Goal: Transaction & Acquisition: Purchase product/service

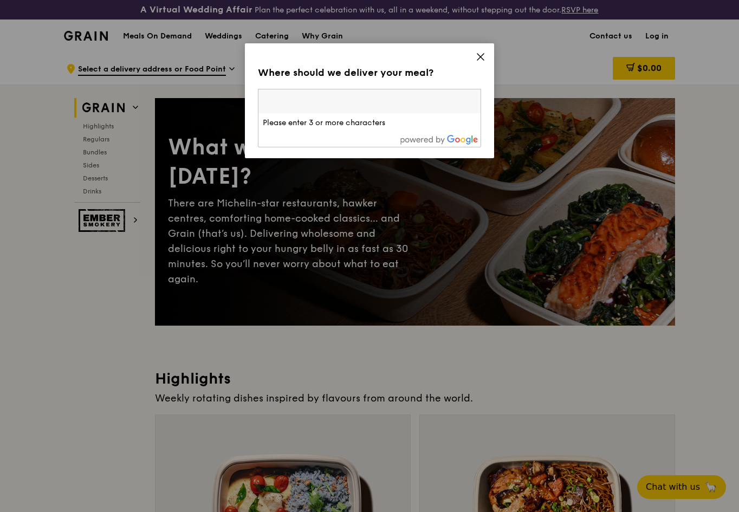
paste input "278475"
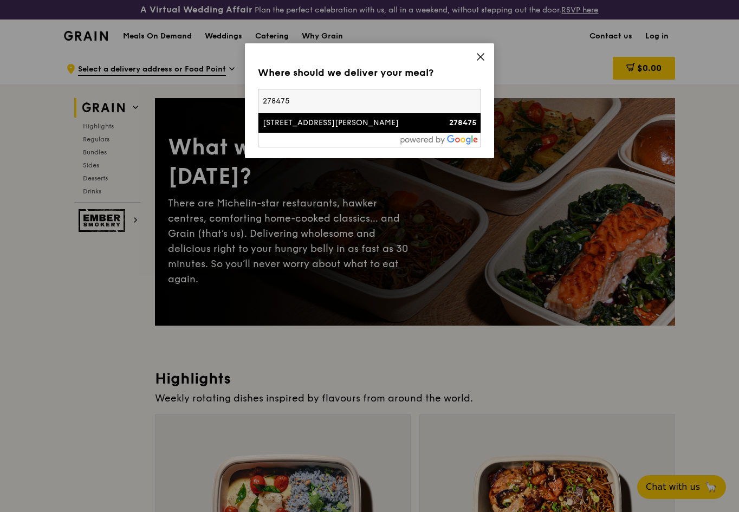
type input "278475"
click at [339, 124] on div "[STREET_ADDRESS][PERSON_NAME]" at bounding box center [343, 123] width 160 height 11
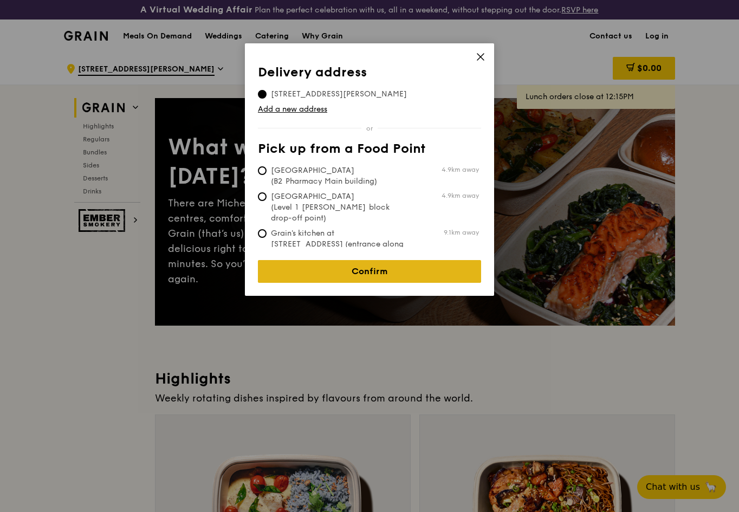
click at [343, 260] on link "Confirm" at bounding box center [369, 271] width 223 height 23
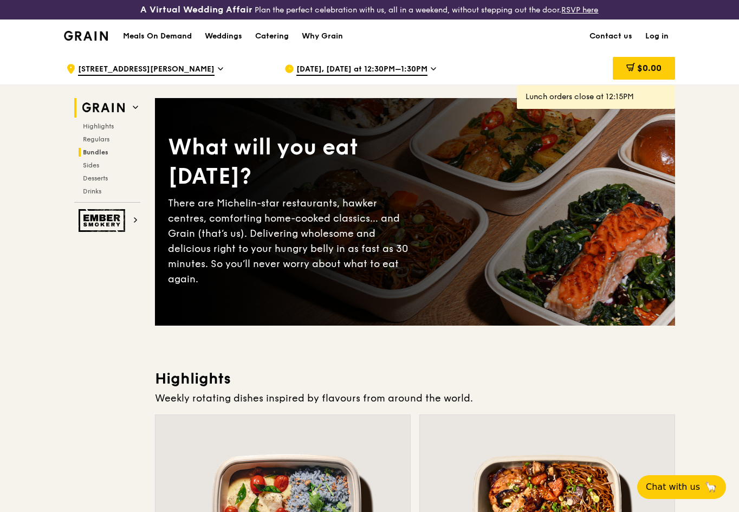
click at [98, 155] on span "Bundles" at bounding box center [95, 153] width 25 height 8
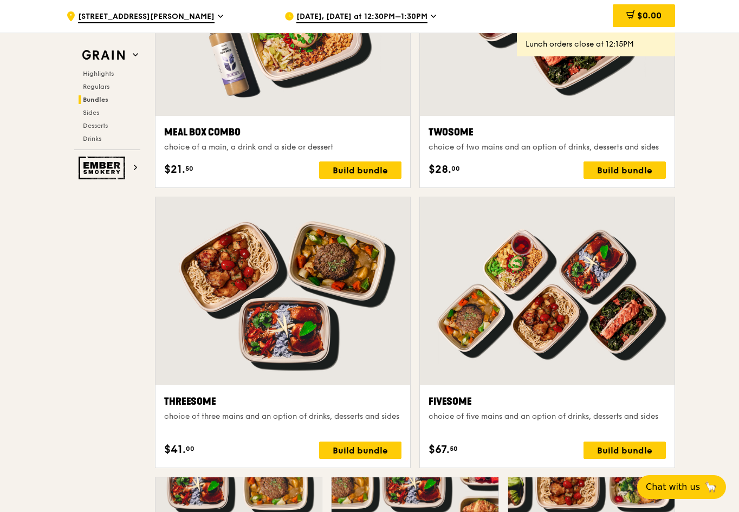
scroll to position [1722, 0]
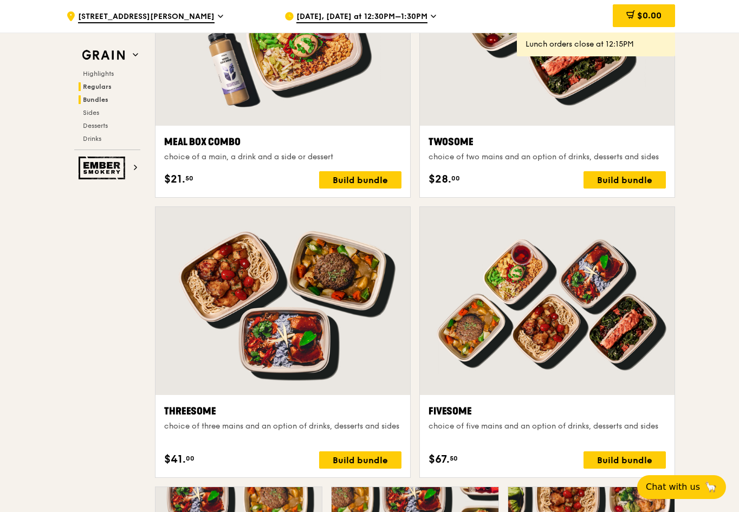
click at [105, 88] on span "Regulars" at bounding box center [97, 87] width 29 height 8
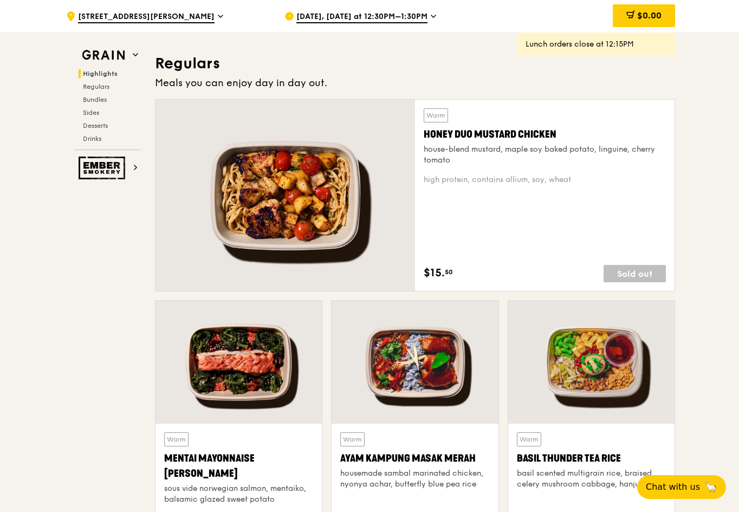
scroll to position [711, 0]
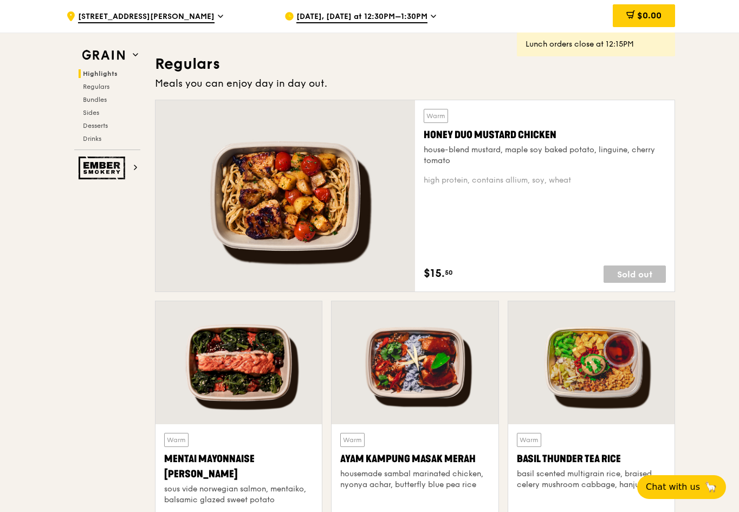
click at [390, 19] on span "Oct 6, Today at 12:30PM–1:30PM" at bounding box center [362, 17] width 131 height 12
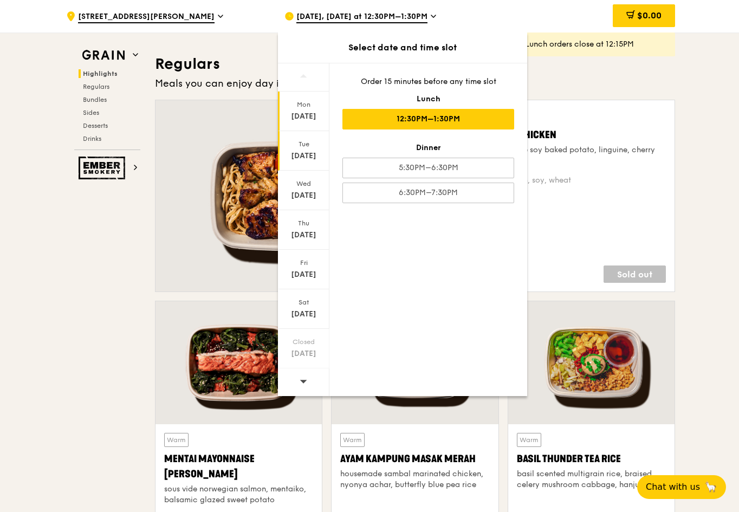
click at [308, 163] on div "Tue Oct 7" at bounding box center [304, 151] width 52 height 40
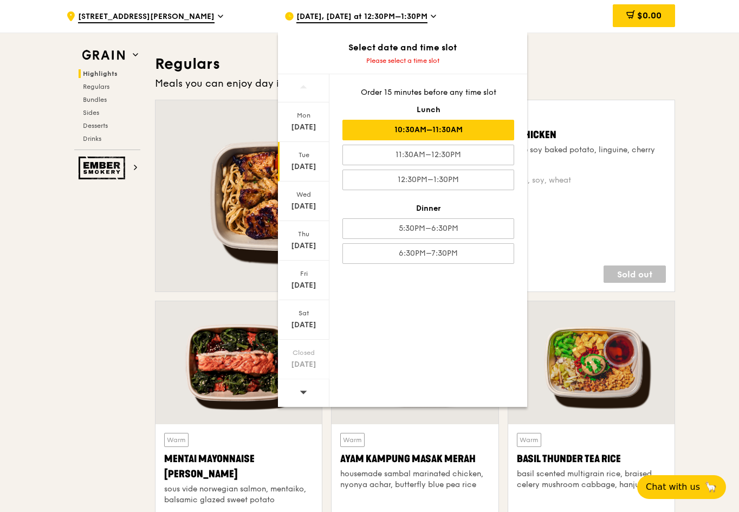
click at [370, 128] on div "10:30AM–11:30AM" at bounding box center [429, 130] width 172 height 21
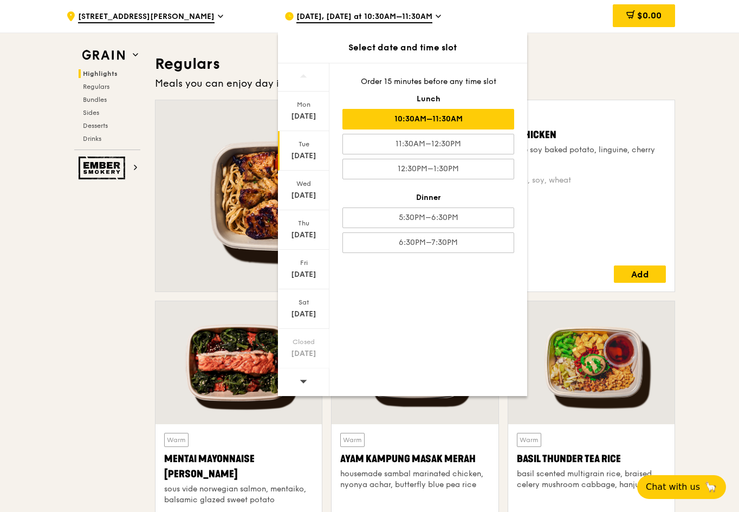
click at [607, 68] on h3 "Regulars" at bounding box center [415, 64] width 520 height 20
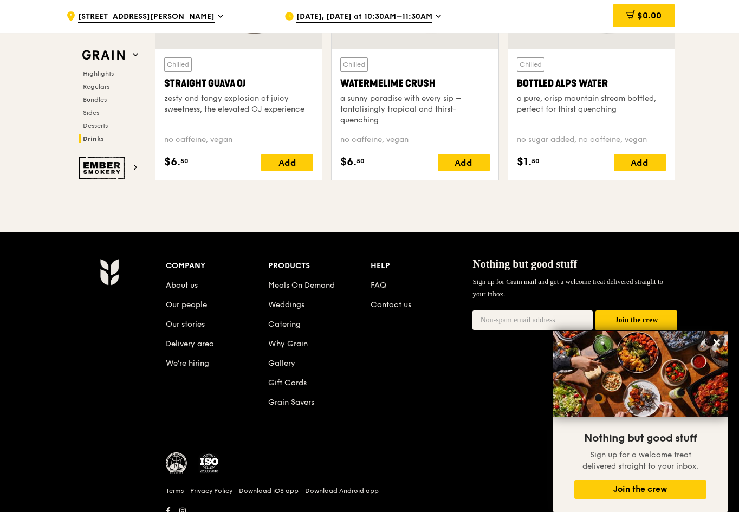
scroll to position [4442, 0]
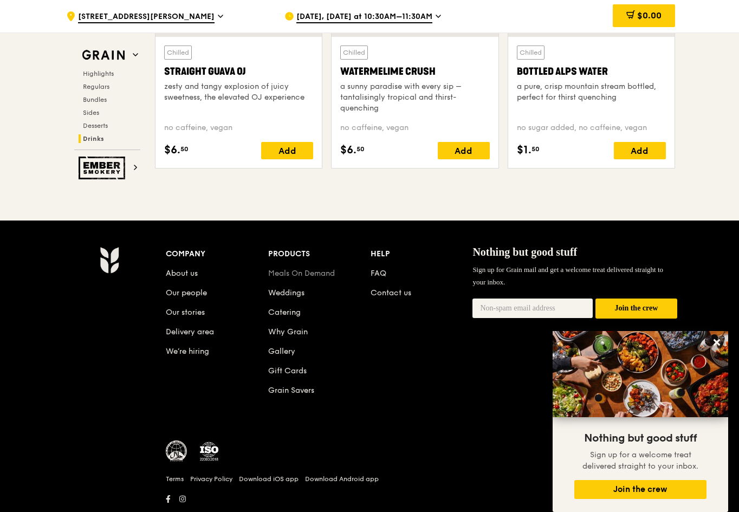
click at [324, 272] on link "Meals On Demand" at bounding box center [301, 273] width 67 height 9
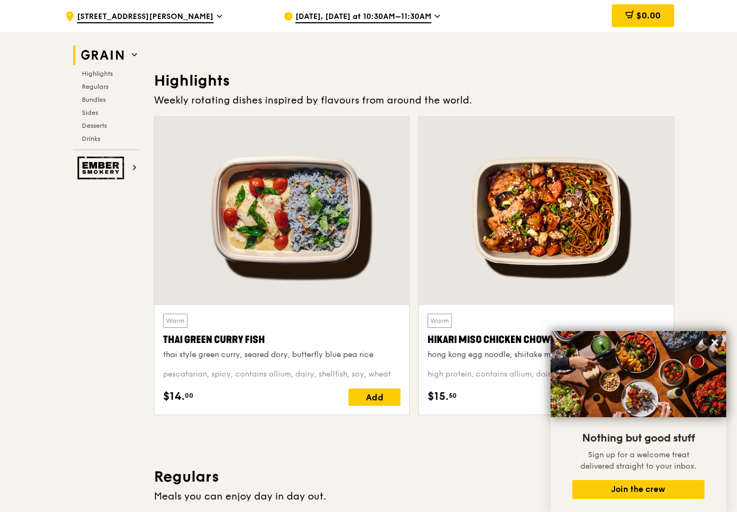
scroll to position [324, 0]
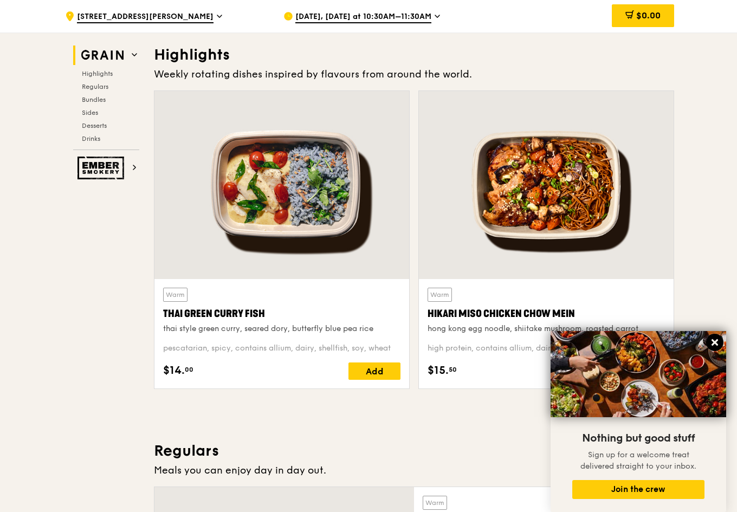
click at [716, 346] on icon at bounding box center [715, 343] width 10 height 10
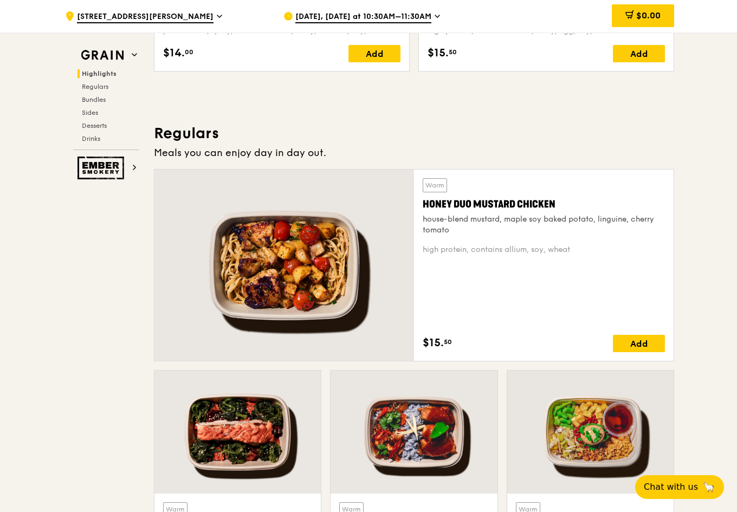
scroll to position [641, 0]
click at [644, 349] on div "Add" at bounding box center [639, 343] width 52 height 17
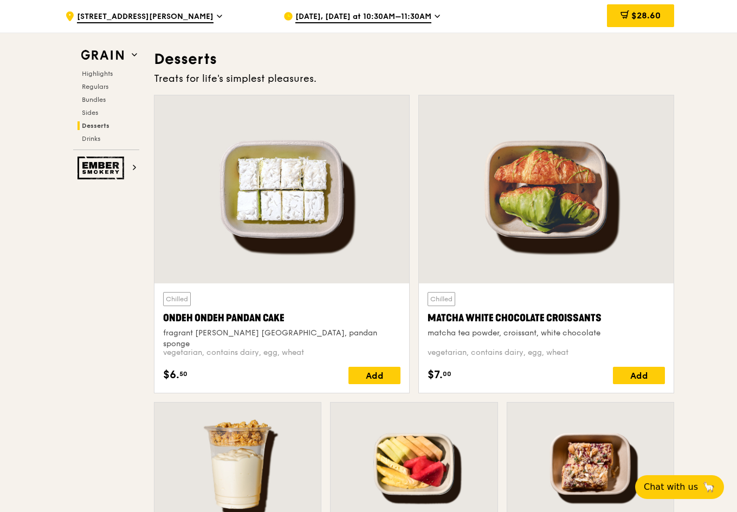
scroll to position [3102, 0]
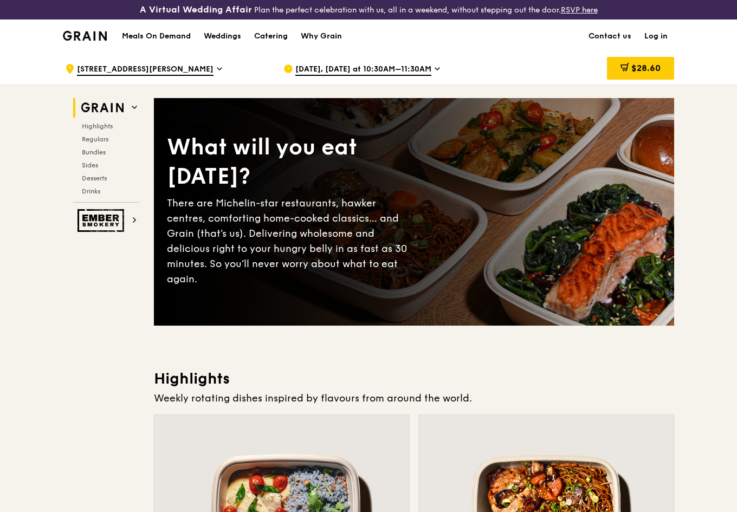
click at [170, 37] on h1 "Meals On Demand" at bounding box center [156, 36] width 69 height 11
click at [179, 37] on h1 "Meals On Demand" at bounding box center [156, 36] width 69 height 11
click at [634, 65] on span "$28.60" at bounding box center [646, 68] width 29 height 10
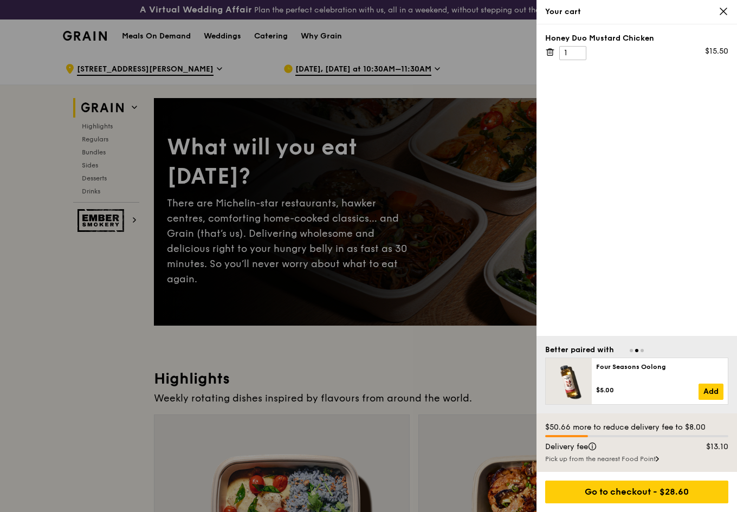
click at [231, 377] on div at bounding box center [368, 256] width 737 height 512
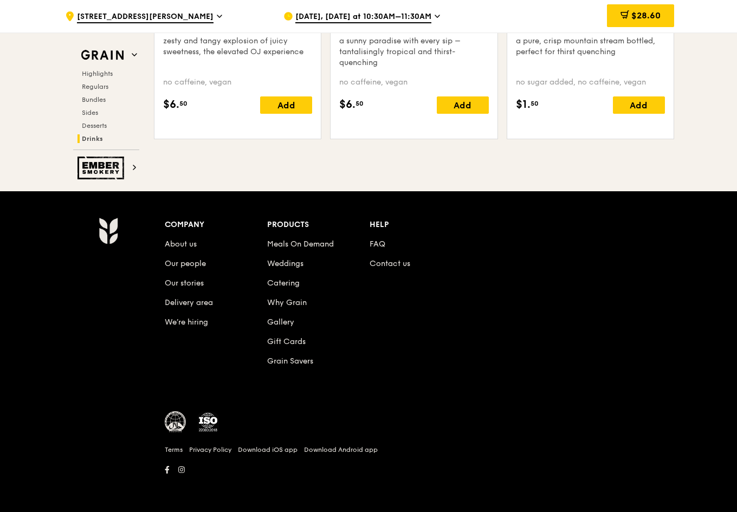
scroll to position [4681, 0]
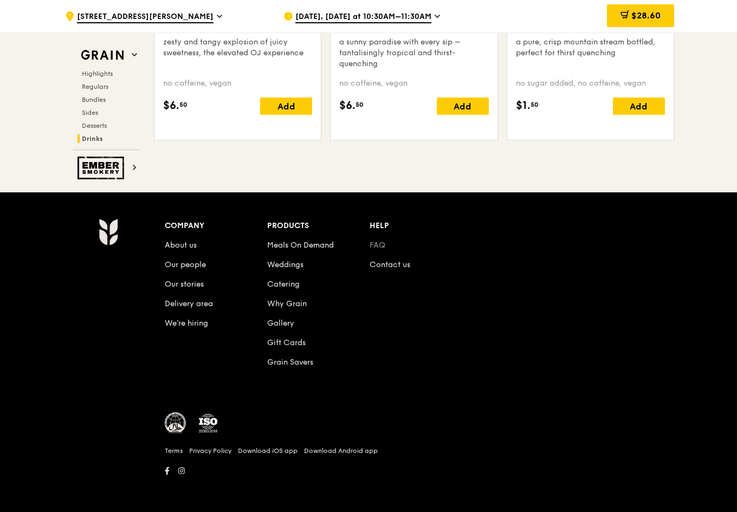
click at [381, 242] on link "FAQ" at bounding box center [378, 245] width 16 height 9
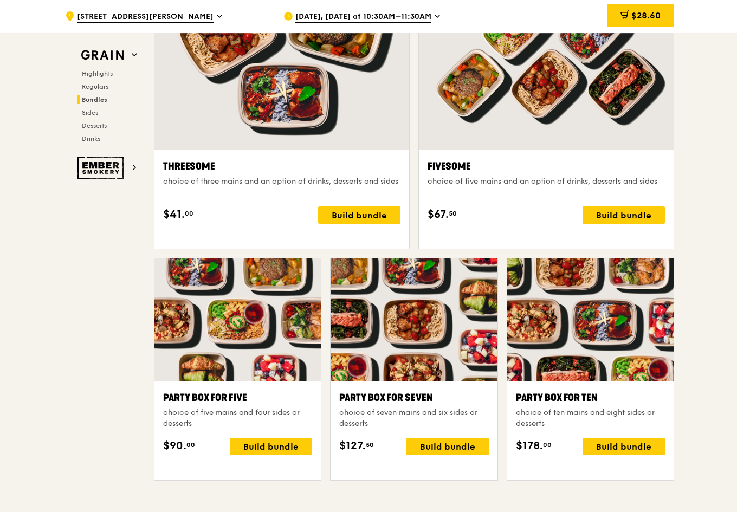
scroll to position [2007, 0]
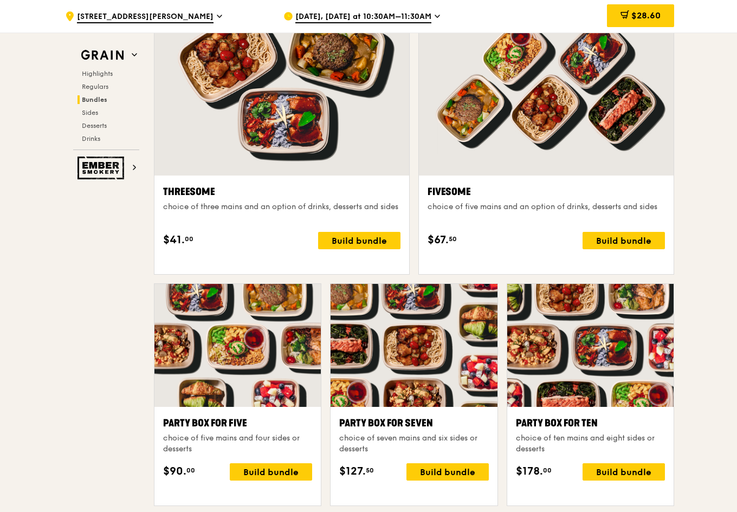
click at [414, 17] on span "[DATE], [DATE] at 10:30AM–11:30AM" at bounding box center [363, 17] width 136 height 12
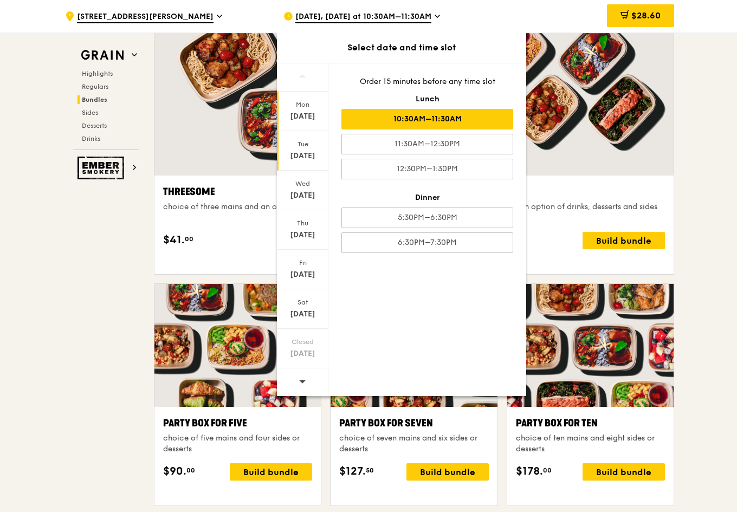
click at [316, 114] on div "Oct 6" at bounding box center [303, 116] width 48 height 11
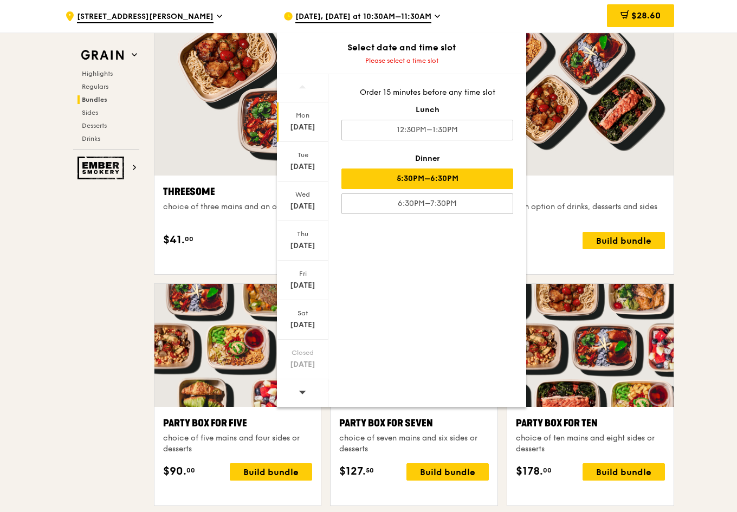
click at [417, 179] on div "5:30PM–6:30PM" at bounding box center [428, 179] width 172 height 21
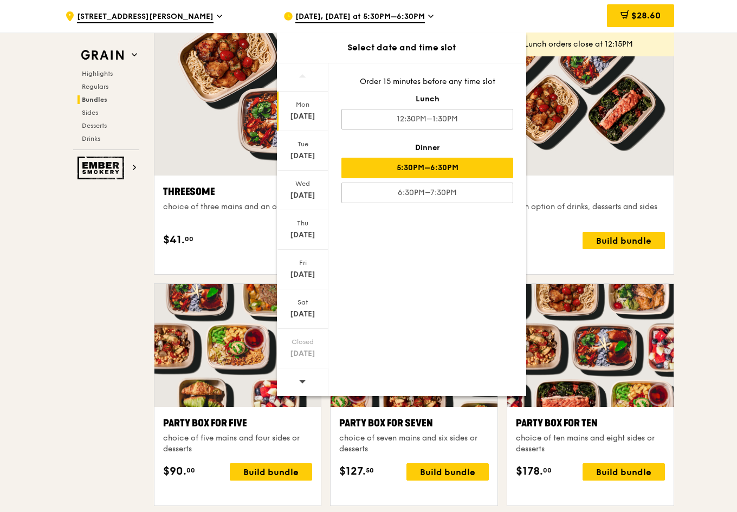
click at [108, 303] on div "Grain Highlights Regulars Bundles Sides Desserts Drinks Ember Smokery What will…" at bounding box center [369, 451] width 612 height 4746
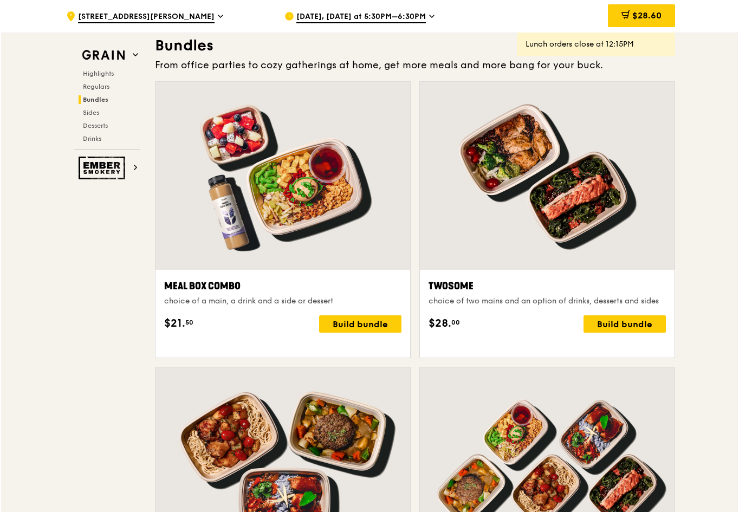
scroll to position [1621, 0]
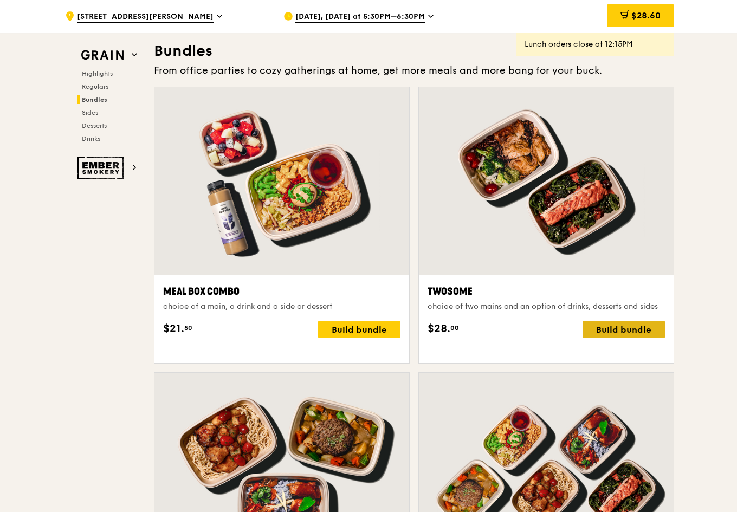
click at [613, 338] on div "Build bundle" at bounding box center [624, 329] width 82 height 17
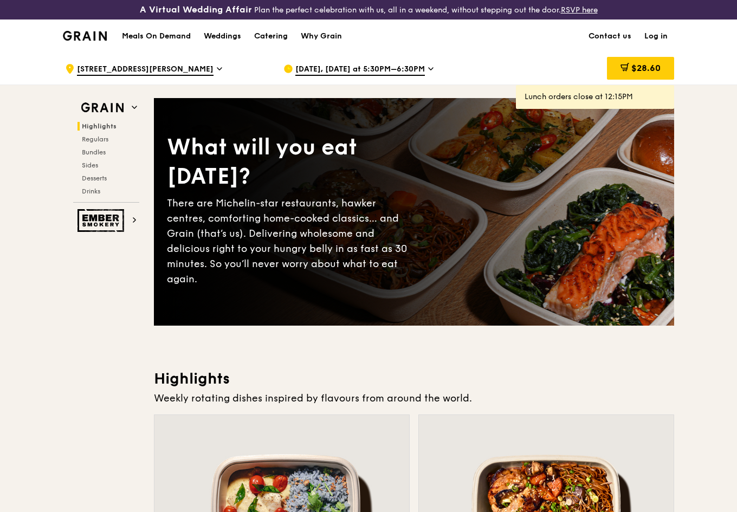
scroll to position [0, 0]
click at [78, 34] on img at bounding box center [85, 36] width 44 height 10
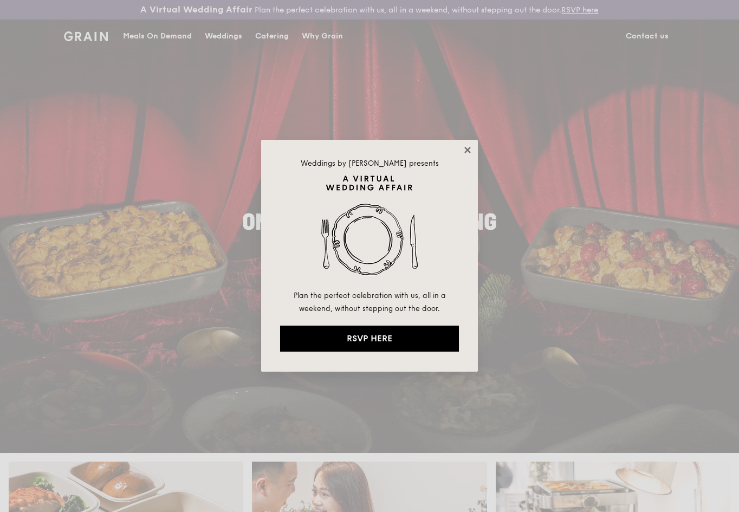
click at [469, 154] on icon at bounding box center [468, 150] width 10 height 10
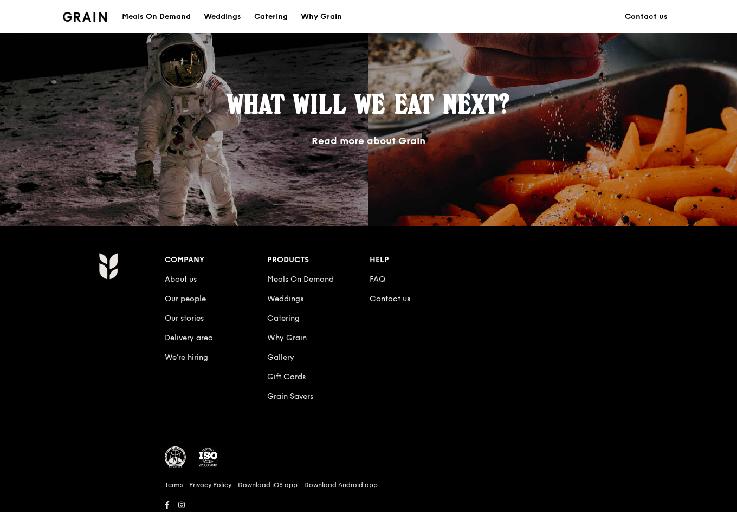
scroll to position [914, 0]
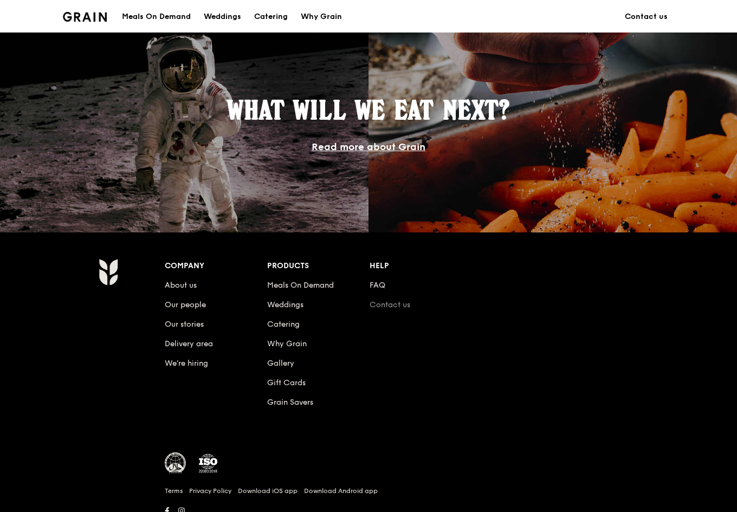
click at [393, 302] on link "Contact us" at bounding box center [390, 304] width 41 height 9
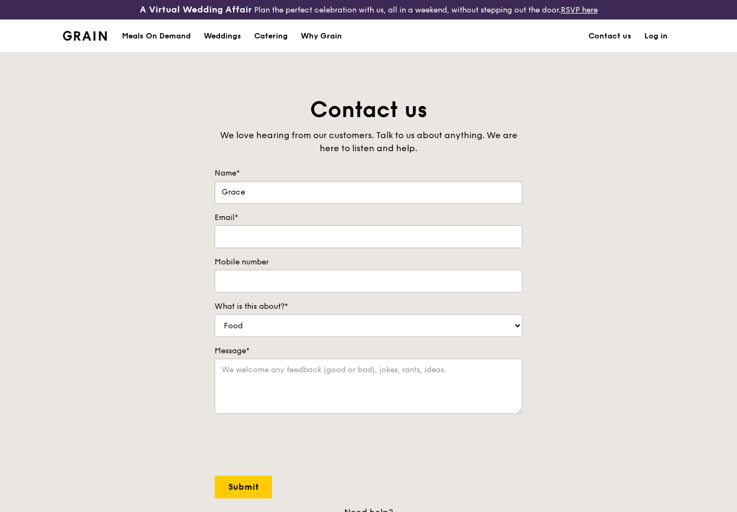
type input "Grace"
type input "lmzn@hotmail.com"
type input "97570698"
click at [240, 384] on textarea "Message*" at bounding box center [369, 386] width 308 height 55
drag, startPoint x: 323, startPoint y: 369, endPoint x: 371, endPoint y: 367, distance: 47.7
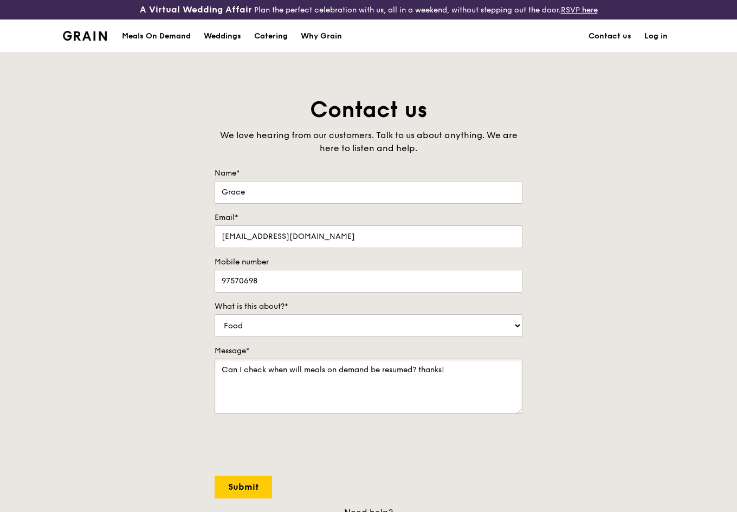
click at [371, 367] on textarea "Can I check when will meals on demand be resumed? thanks!" at bounding box center [369, 386] width 308 height 55
type textarea "Can I check when will meal plans be resumed? thanks!"
click at [234, 490] on input "Submit" at bounding box center [243, 487] width 57 height 23
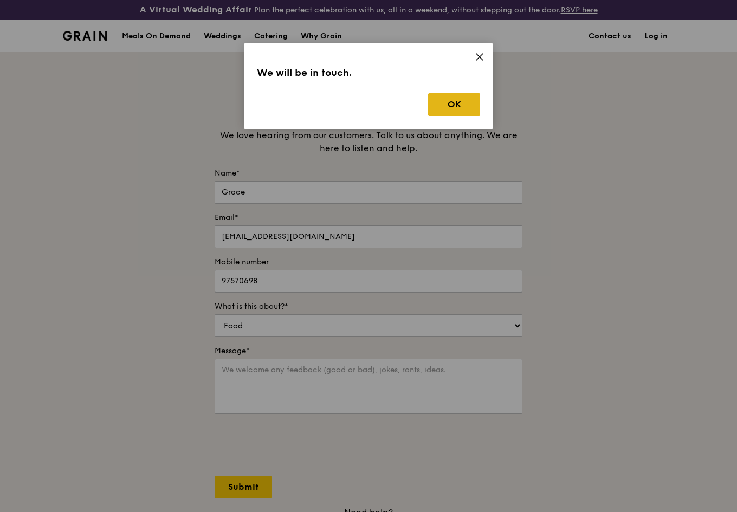
click at [465, 108] on button "OK" at bounding box center [454, 104] width 52 height 23
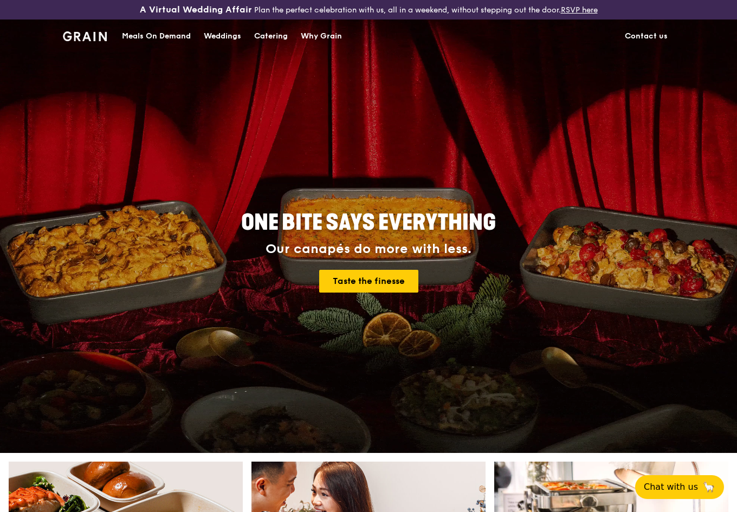
click at [154, 38] on div "Meals On Demand" at bounding box center [156, 36] width 69 height 33
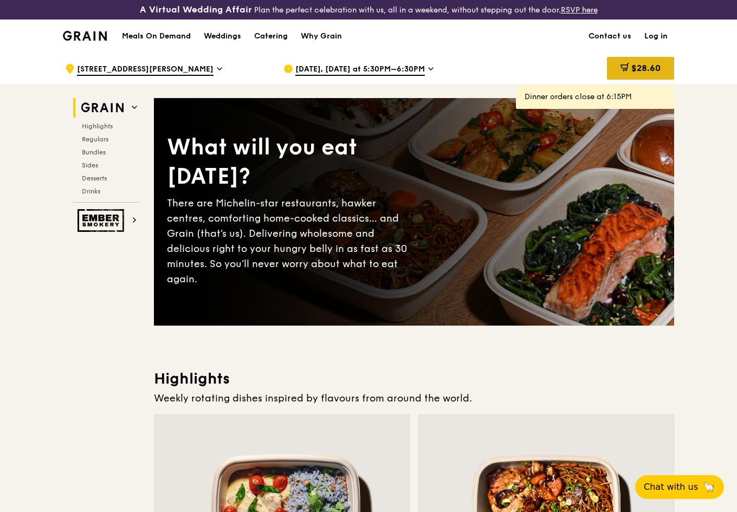
click at [623, 63] on icon at bounding box center [625, 67] width 9 height 9
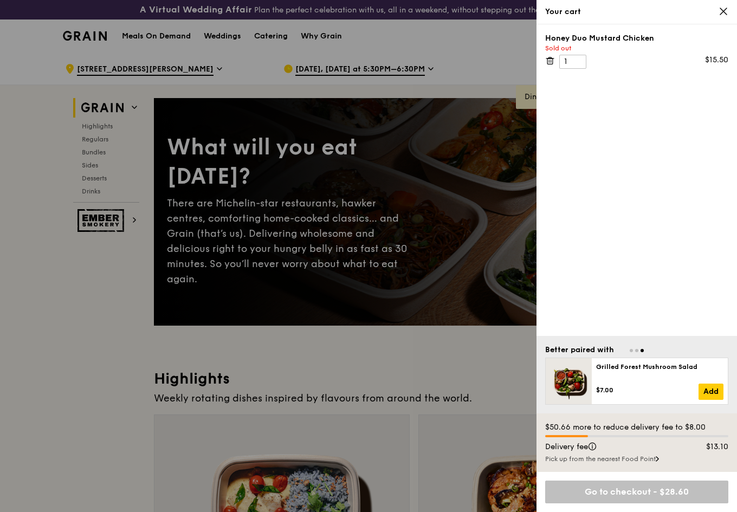
click at [728, 14] on icon at bounding box center [724, 12] width 10 height 10
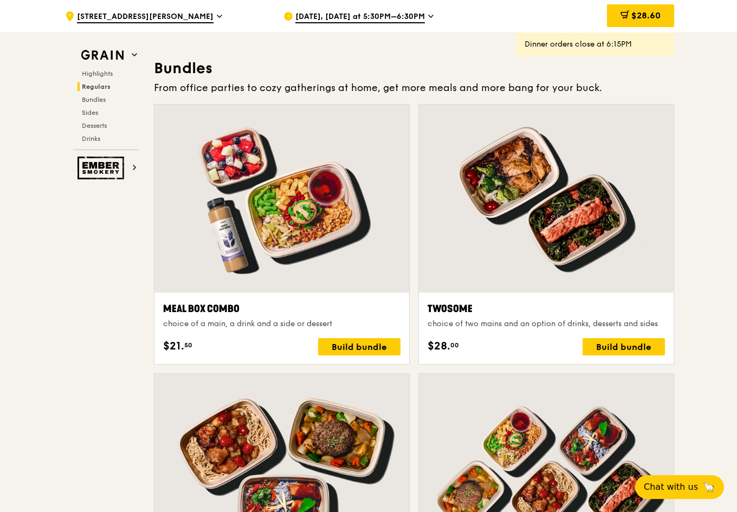
scroll to position [1555, 0]
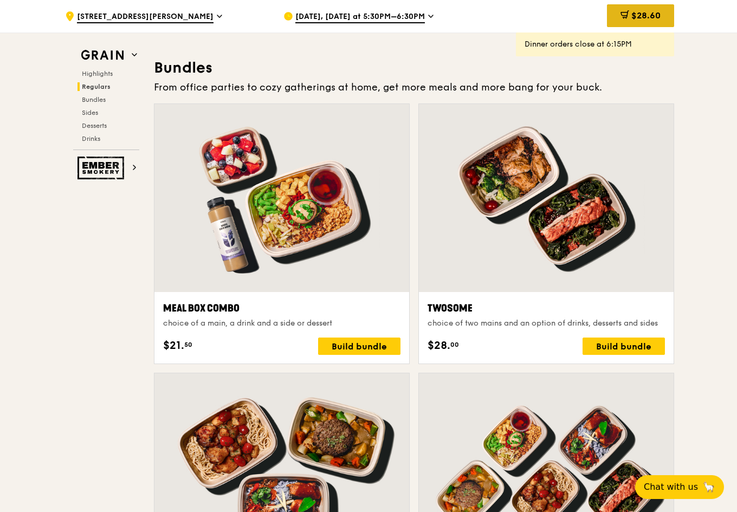
click at [642, 11] on span "$28.60" at bounding box center [646, 15] width 29 height 10
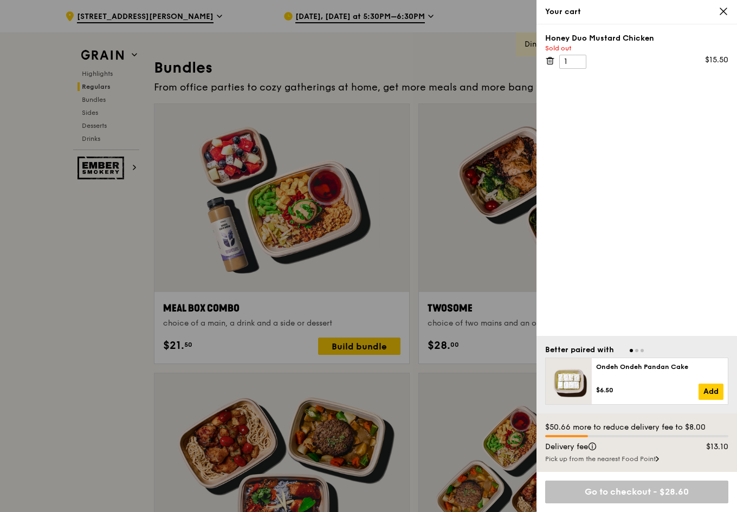
click at [550, 59] on icon at bounding box center [550, 61] width 10 height 10
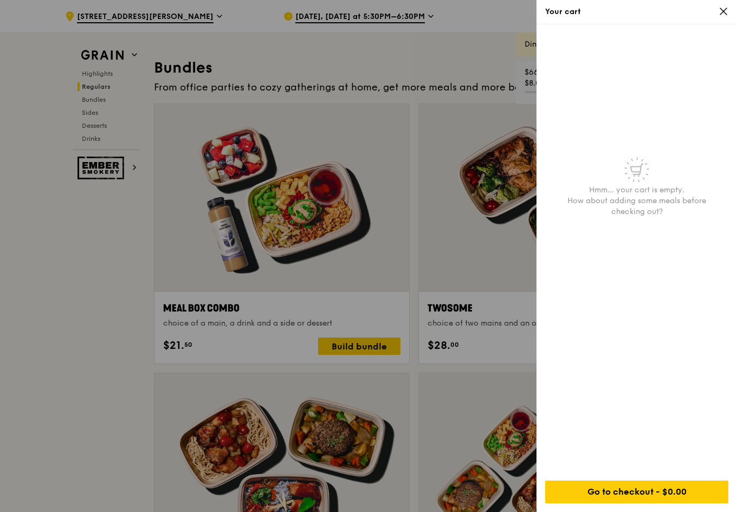
click at [719, 11] on icon at bounding box center [724, 12] width 10 height 10
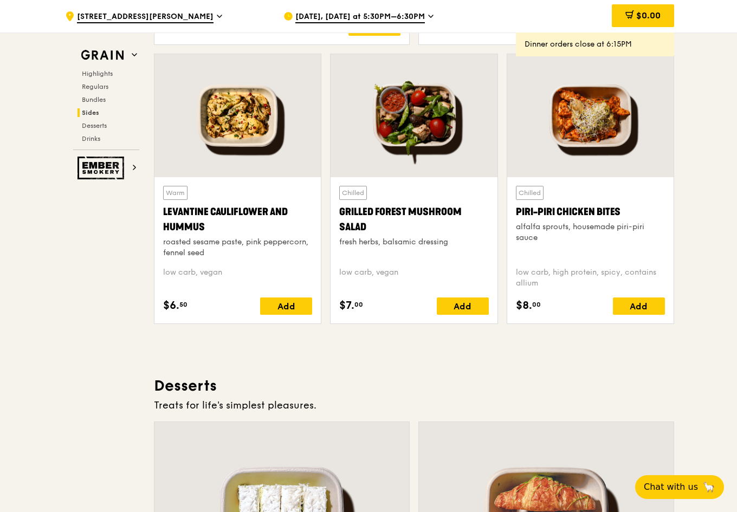
scroll to position [2768, 0]
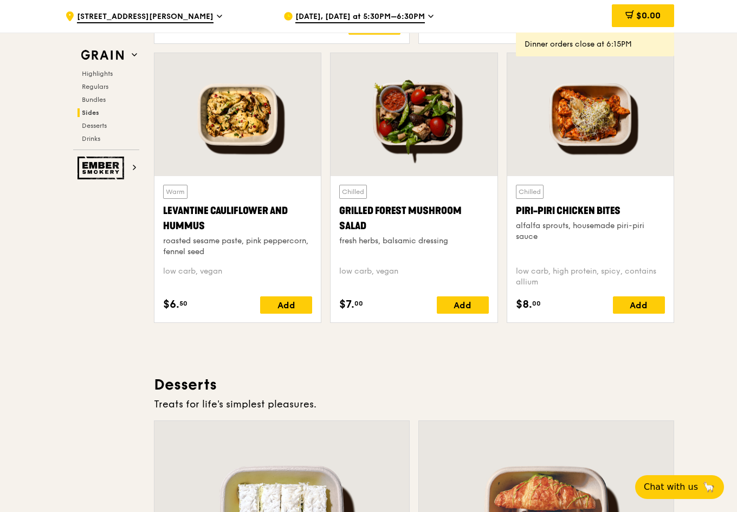
click at [595, 112] on div at bounding box center [590, 114] width 166 height 123
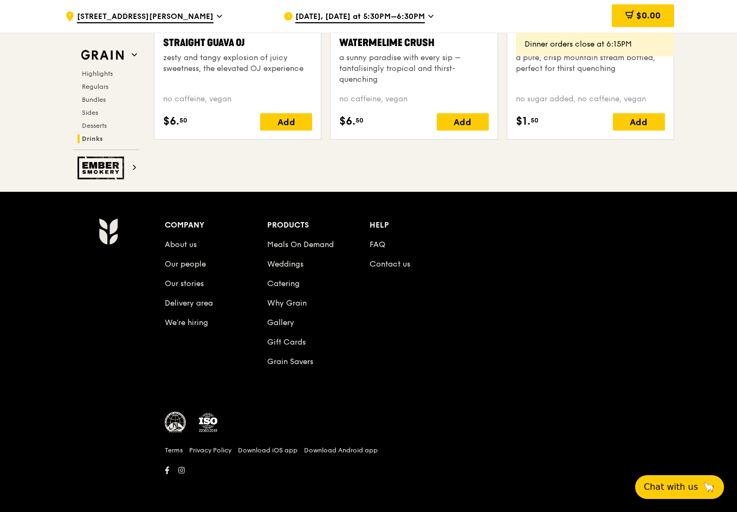
scroll to position [4470, 0]
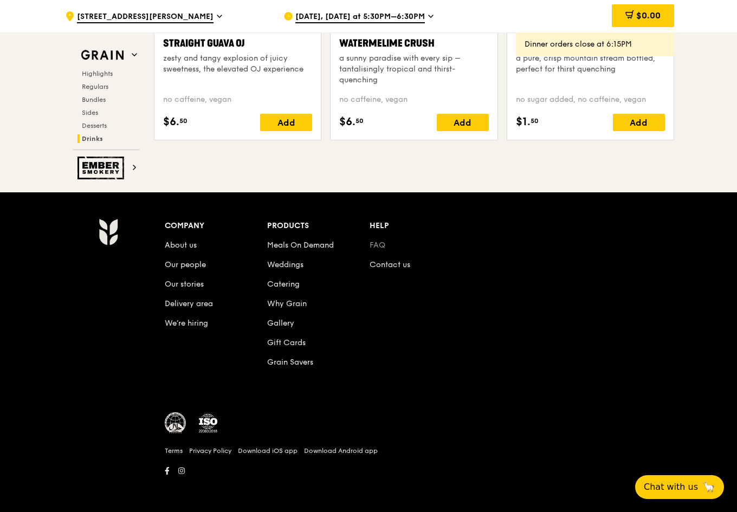
click at [376, 245] on link "FAQ" at bounding box center [378, 245] width 16 height 9
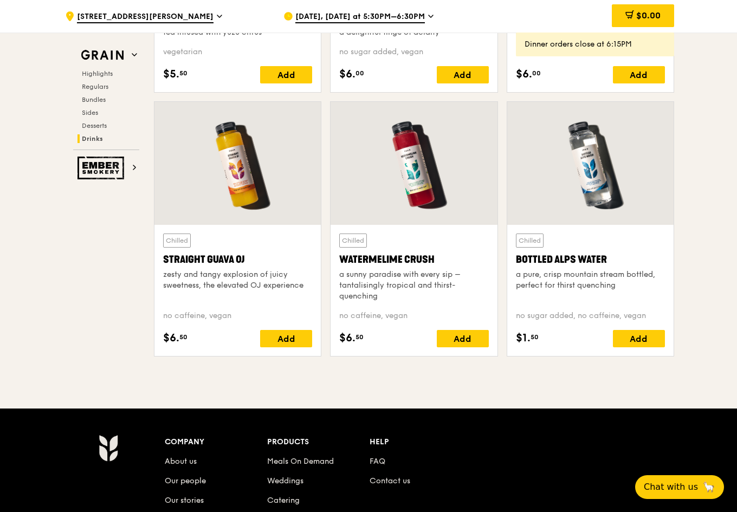
scroll to position [4114, 0]
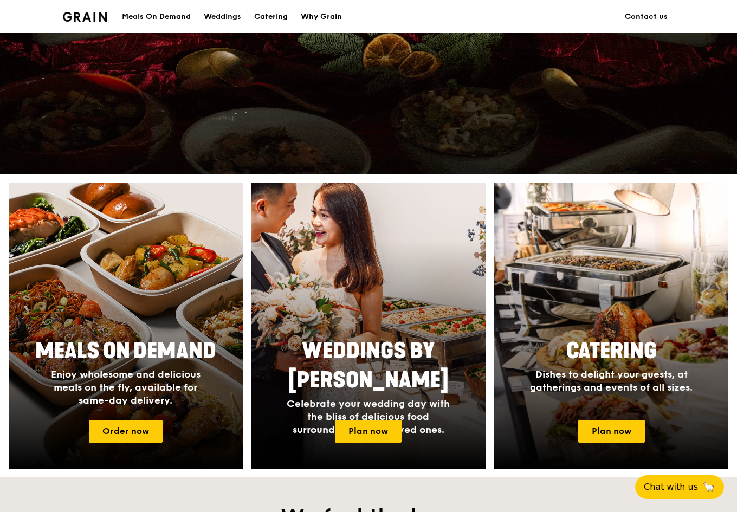
scroll to position [282, 0]
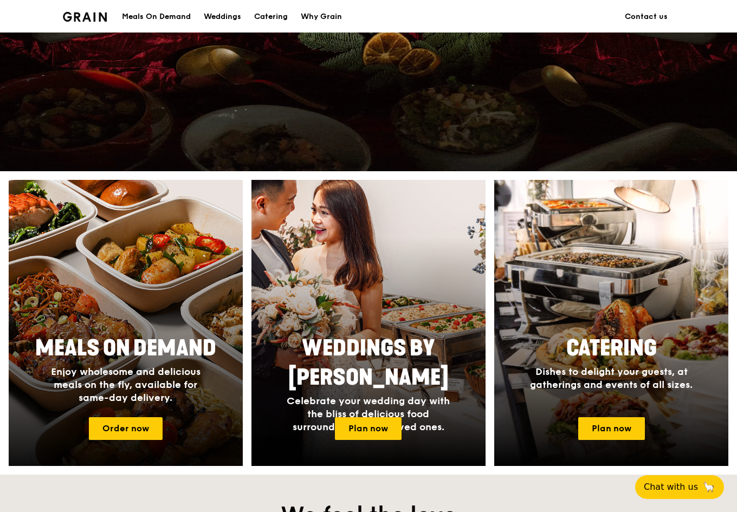
click at [175, 213] on img at bounding box center [126, 323] width 258 height 315
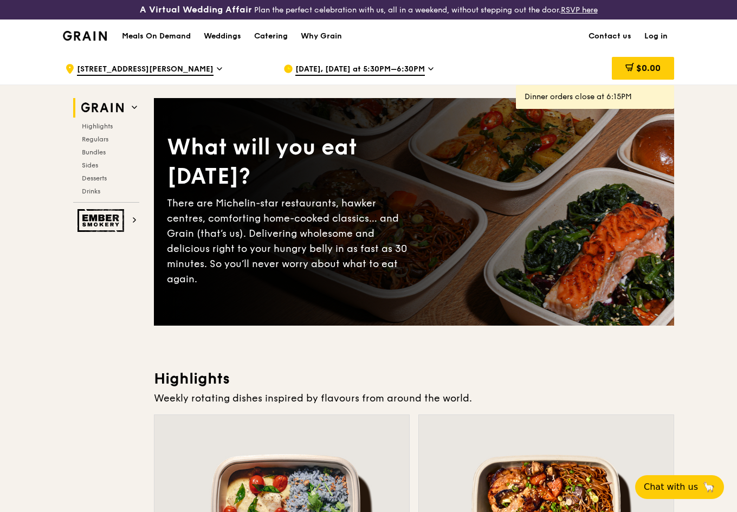
click at [413, 67] on span "Oct 6, Today at 5:30PM–6:30PM" at bounding box center [360, 70] width 130 height 12
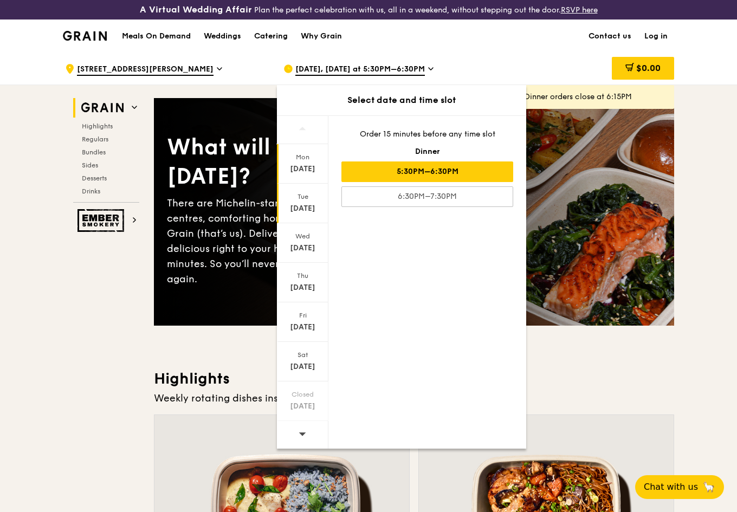
click at [300, 197] on div "Tue" at bounding box center [303, 196] width 48 height 9
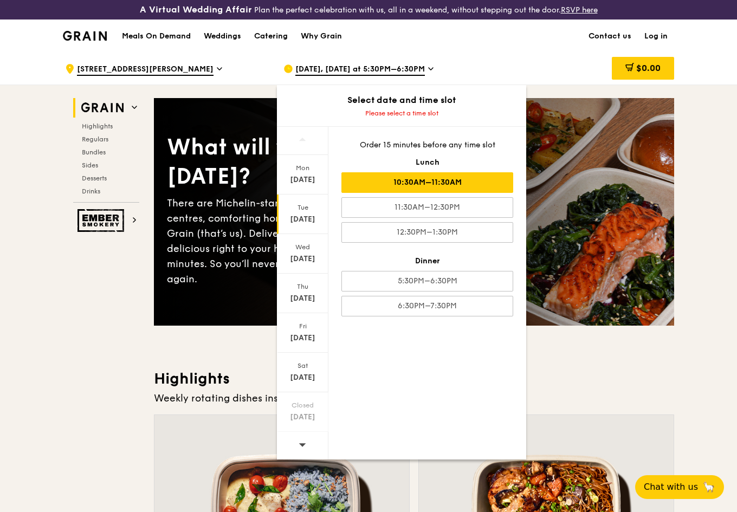
click at [380, 183] on div "10:30AM–11:30AM" at bounding box center [428, 182] width 172 height 21
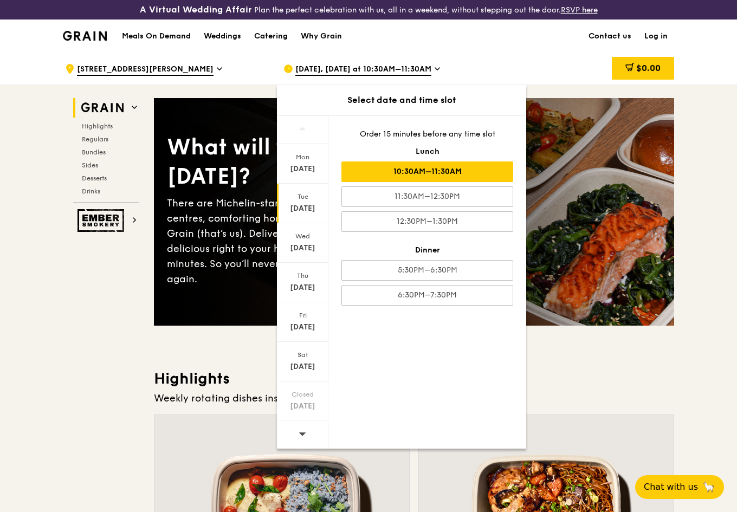
click at [556, 292] on div "What will you eat today? There are Michelin-star restaurants, hawker centres, c…" at bounding box center [414, 212] width 520 height 184
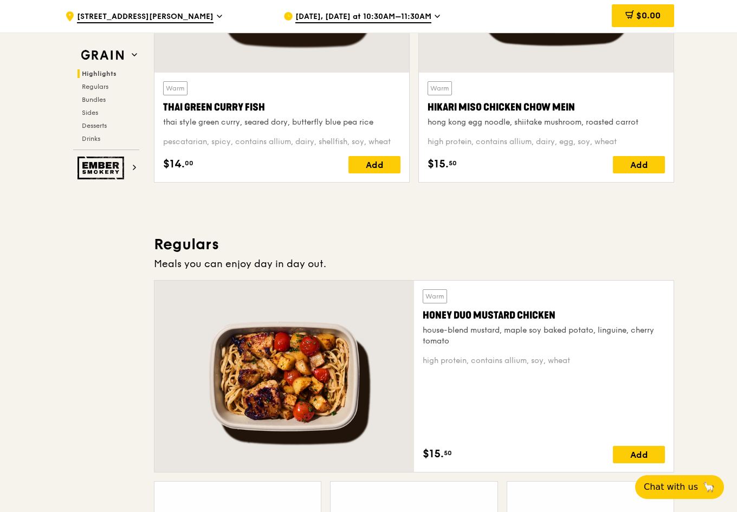
scroll to position [544, 0]
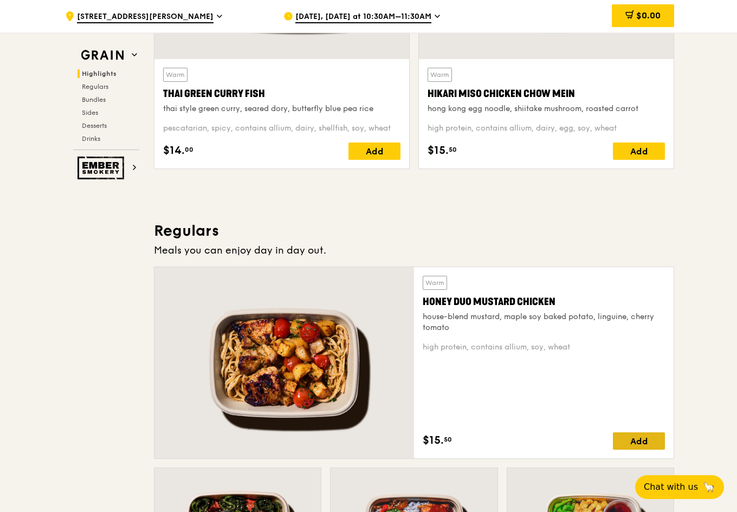
click at [632, 438] on div "Add" at bounding box center [639, 441] width 52 height 17
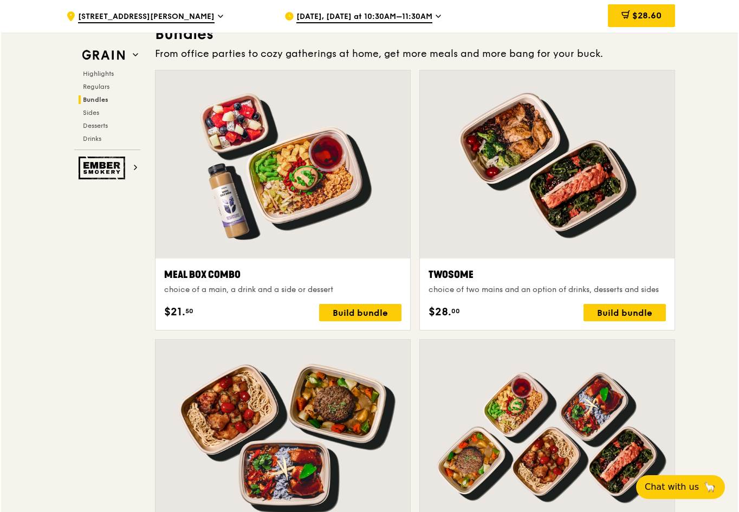
scroll to position [1576, 0]
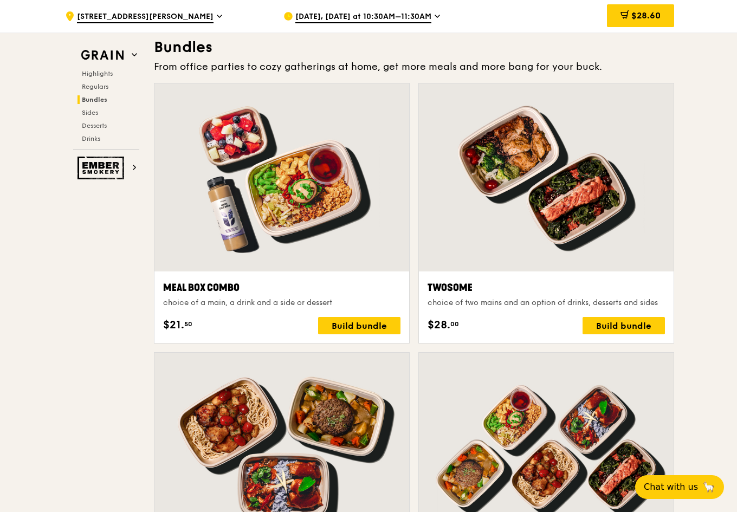
click at [337, 272] on div "Meal Box Combo choice of a main, a drink and a side or dessert $21. 50 Build bu…" at bounding box center [282, 308] width 255 height 72
click at [350, 333] on div "Build bundle" at bounding box center [359, 325] width 82 height 17
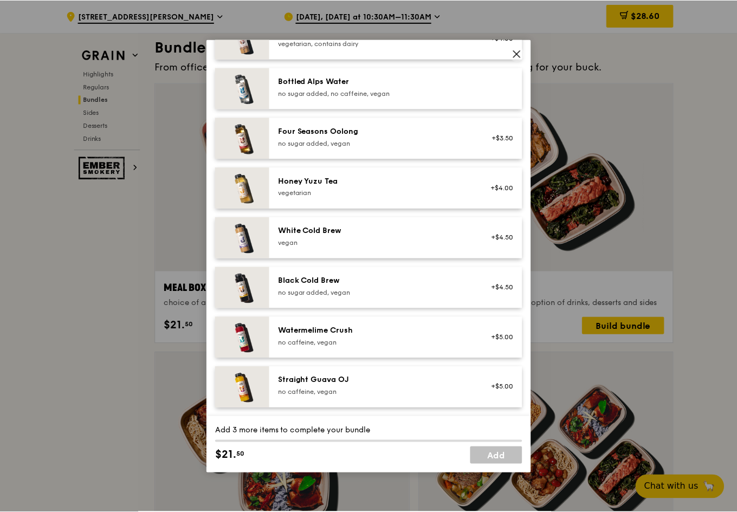
scroll to position [1237, 0]
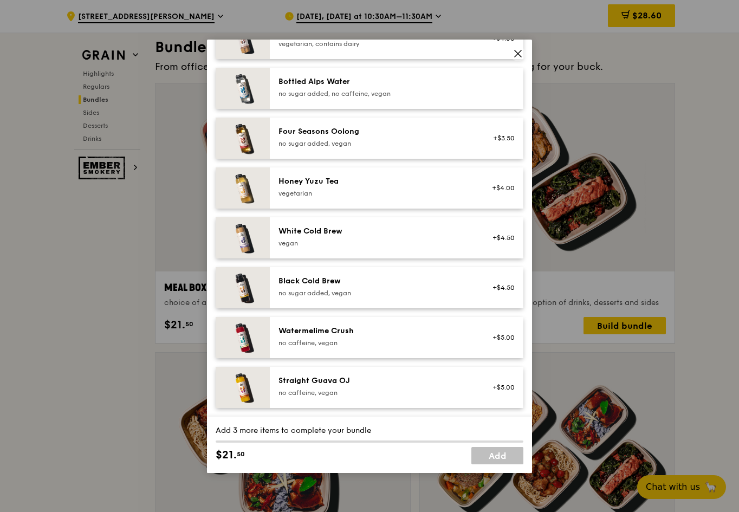
click at [517, 55] on icon at bounding box center [518, 53] width 7 height 7
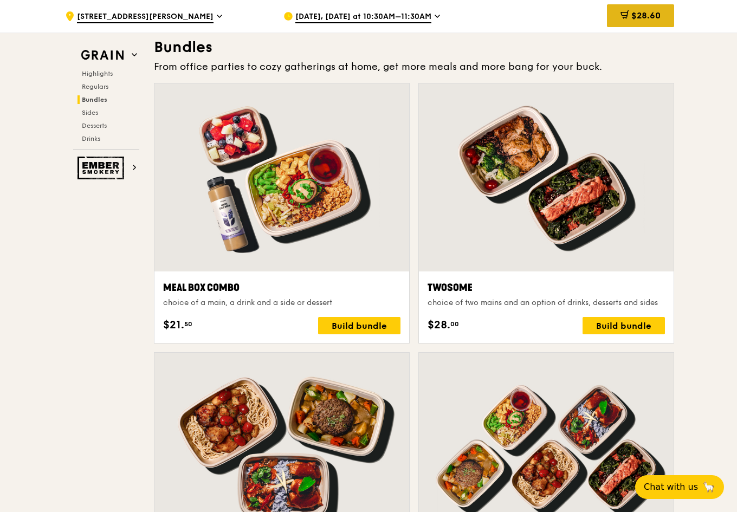
click at [648, 17] on span "$28.60" at bounding box center [646, 15] width 29 height 10
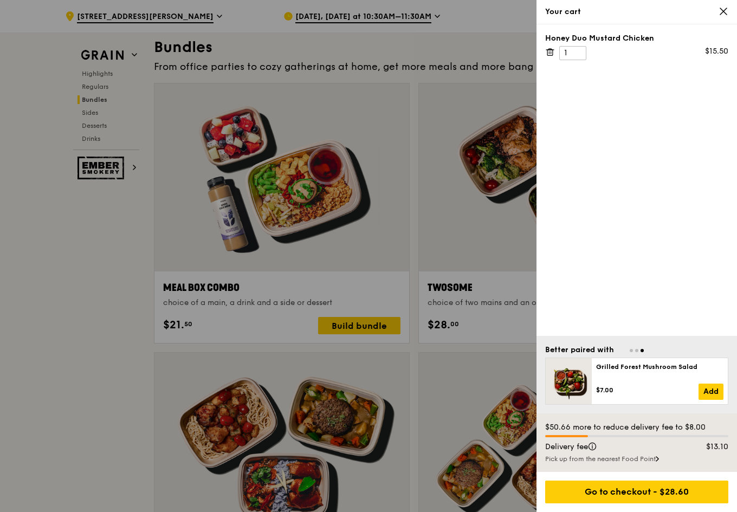
click at [641, 462] on div "Pick up from the nearest Food Point" at bounding box center [636, 459] width 183 height 9
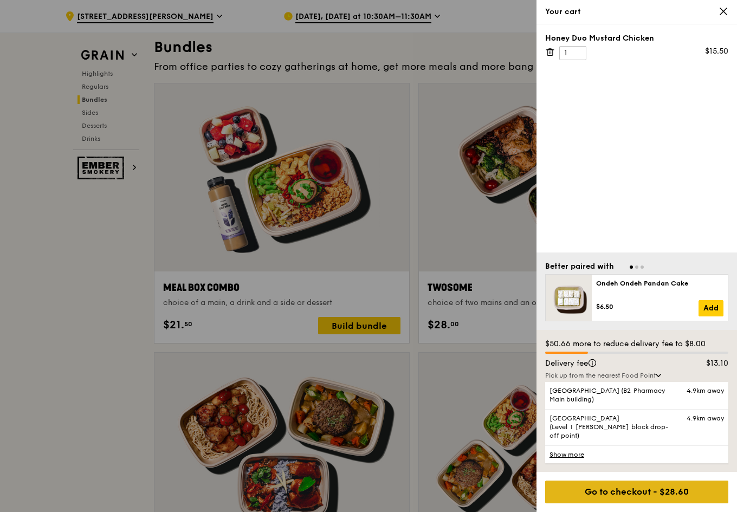
click at [608, 499] on div "Go to checkout - $28.60" at bounding box center [636, 492] width 183 height 23
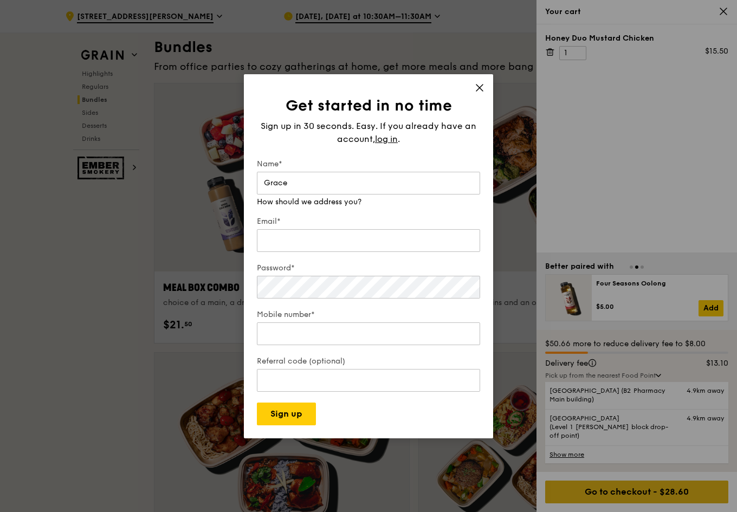
type input "Grace"
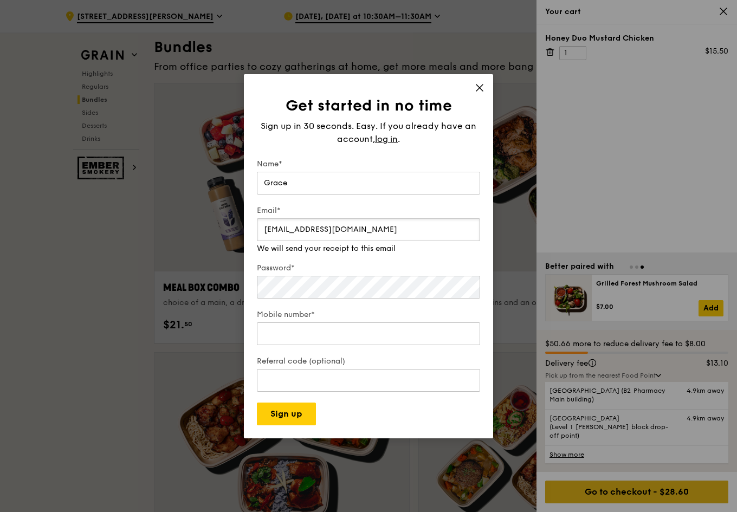
type input "lmzn@hotmail.com"
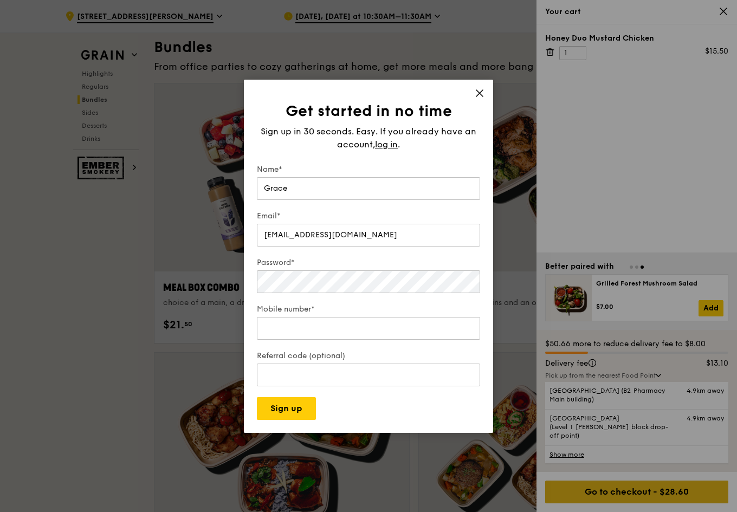
scroll to position [0, 0]
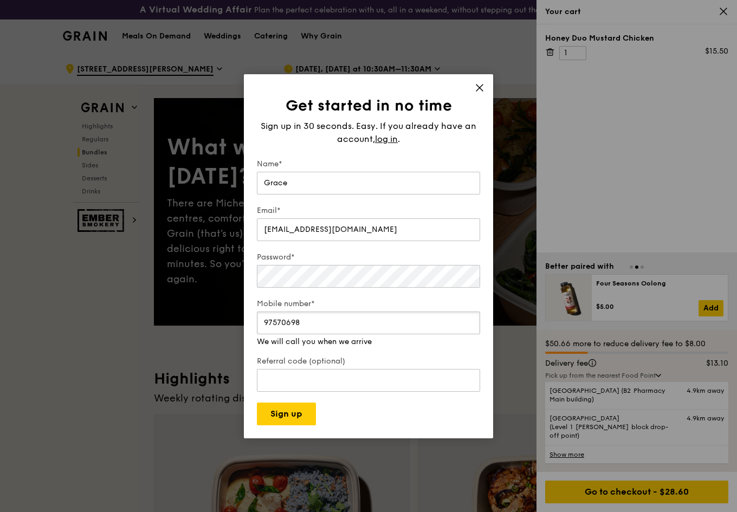
type input "97570698"
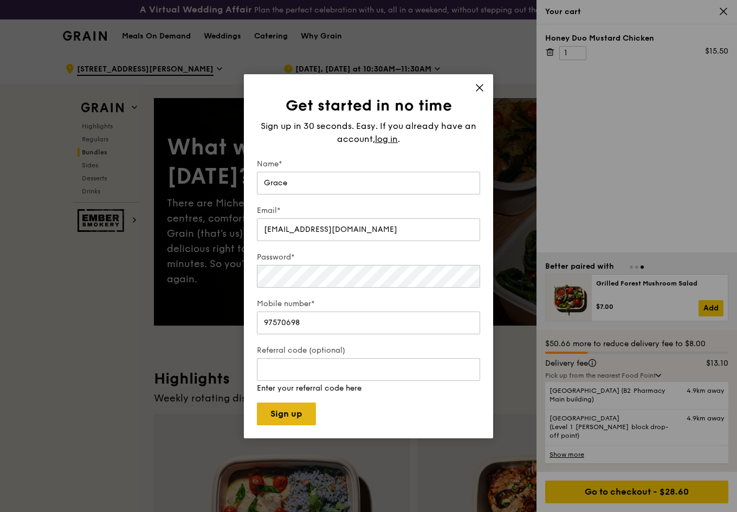
click at [298, 416] on button "Sign up" at bounding box center [286, 414] width 59 height 23
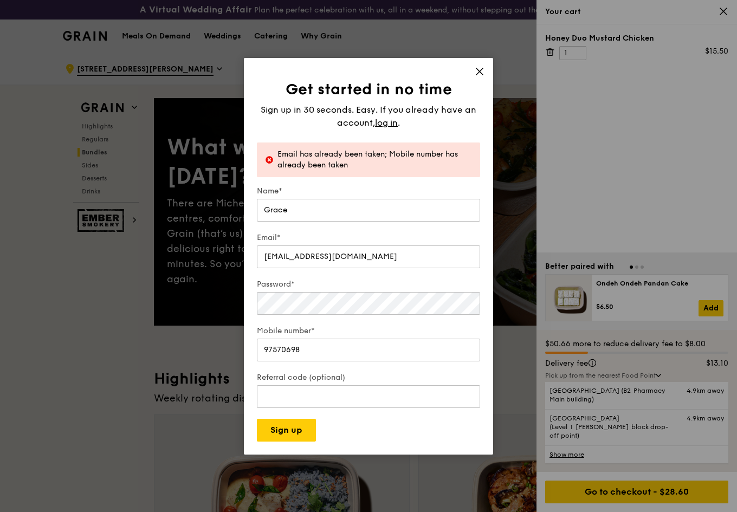
click at [475, 66] on div "Get started in no time Sign up in 30 seconds. Easy. If you already have an acco…" at bounding box center [368, 256] width 249 height 397
click at [382, 124] on span "log in" at bounding box center [386, 123] width 23 height 13
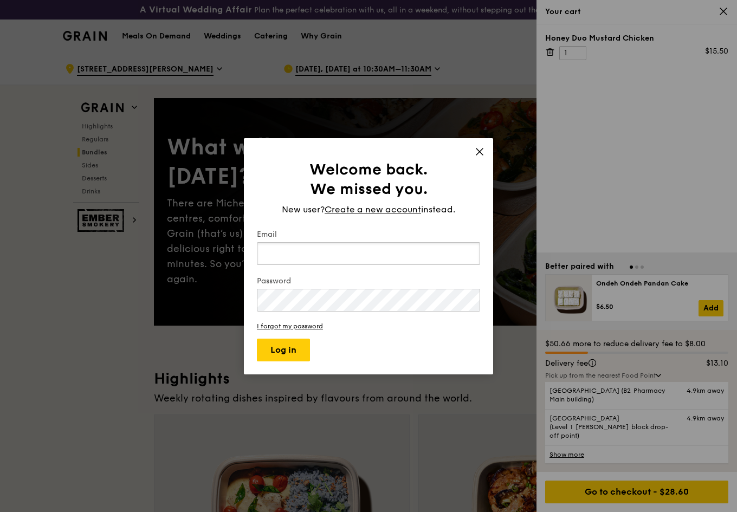
type input "patrick.lim0314@yahoo.com.sg"
click at [284, 350] on button "Log in" at bounding box center [283, 350] width 53 height 23
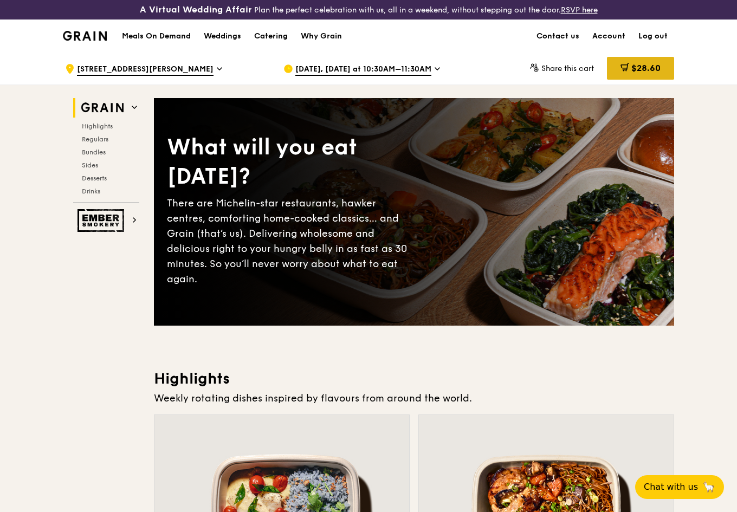
click at [626, 64] on icon at bounding box center [626, 66] width 6 height 7
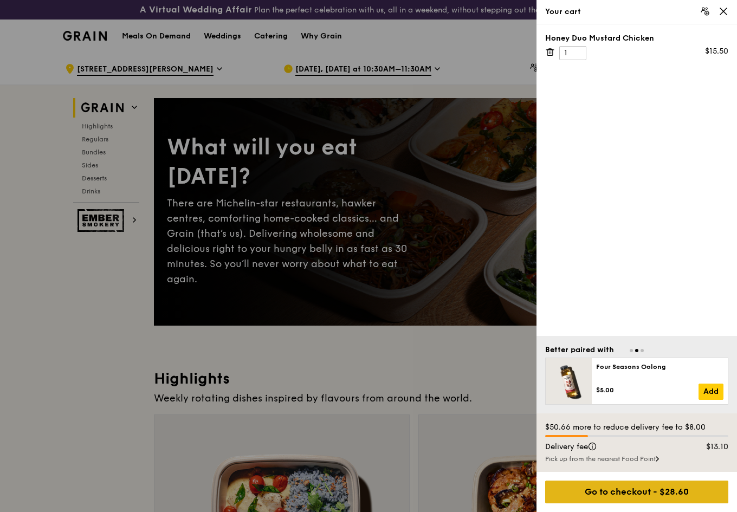
click at [597, 491] on div "Go to checkout - $28.60" at bounding box center [636, 492] width 183 height 23
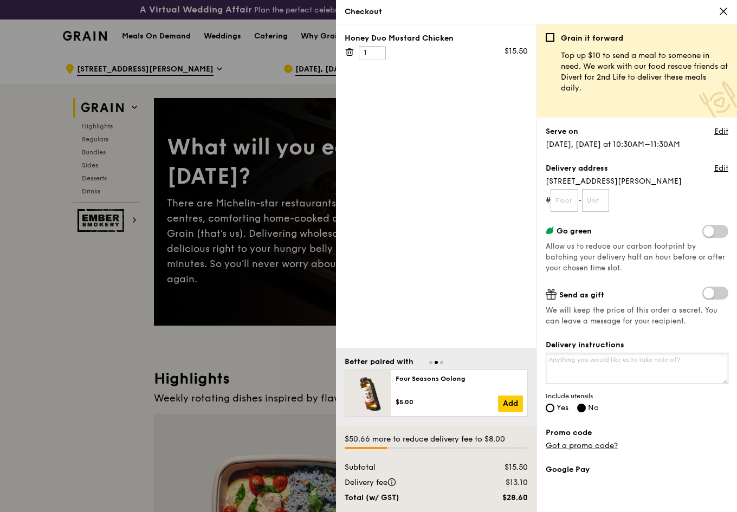
click at [573, 363] on textarea "Delivery instructions" at bounding box center [637, 368] width 183 height 31
type textarea "Please call [PHONE_NUMBER] when arriving. Will collect food at [GEOGRAPHIC_DATA…"
click at [551, 409] on input "Yes" at bounding box center [550, 408] width 9 height 9
radio input "true"
radio input "false"
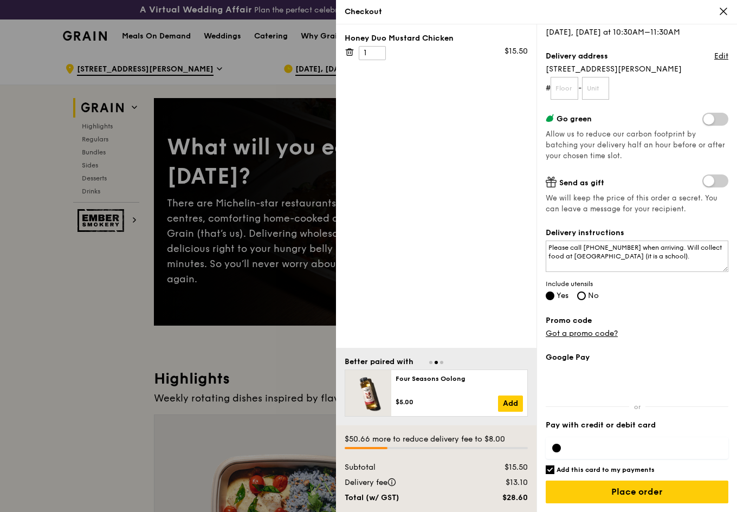
scroll to position [112, 0]
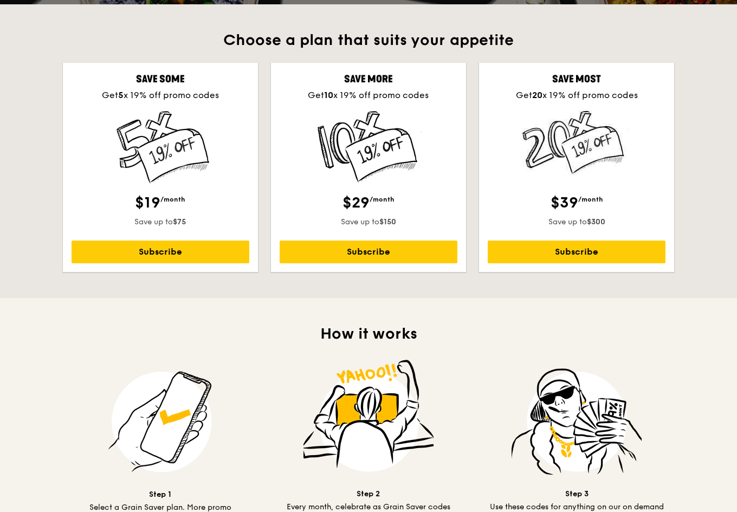
scroll to position [306, 0]
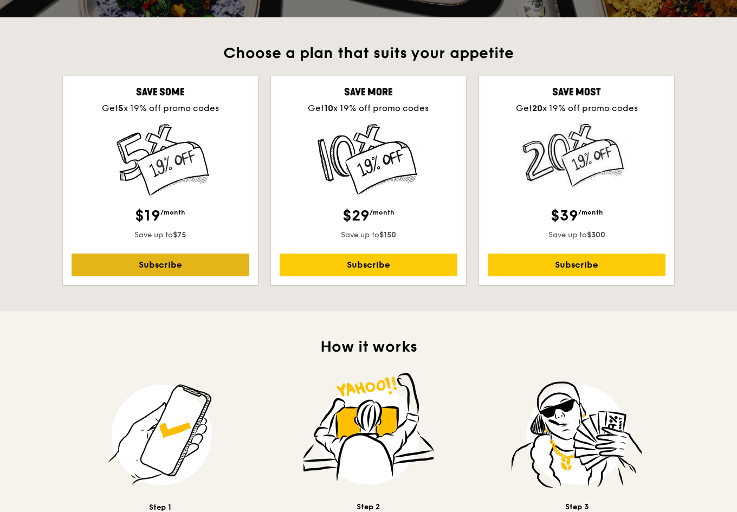
click at [156, 270] on link "Subscribe" at bounding box center [161, 265] width 178 height 23
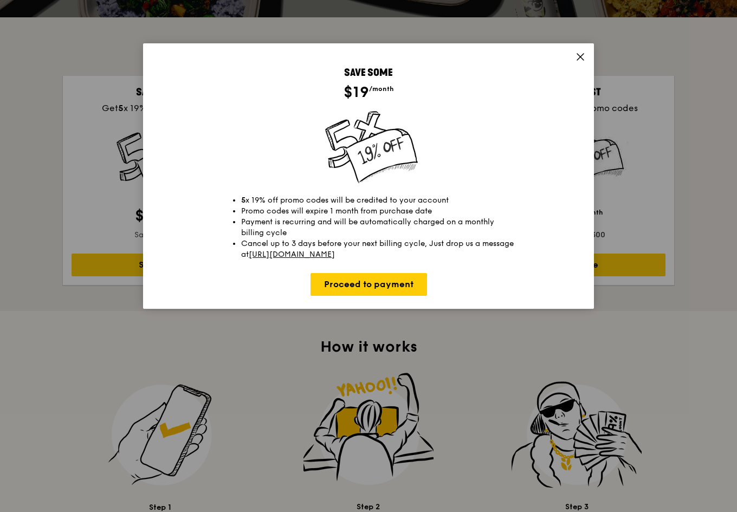
click at [583, 57] on icon at bounding box center [581, 57] width 10 height 10
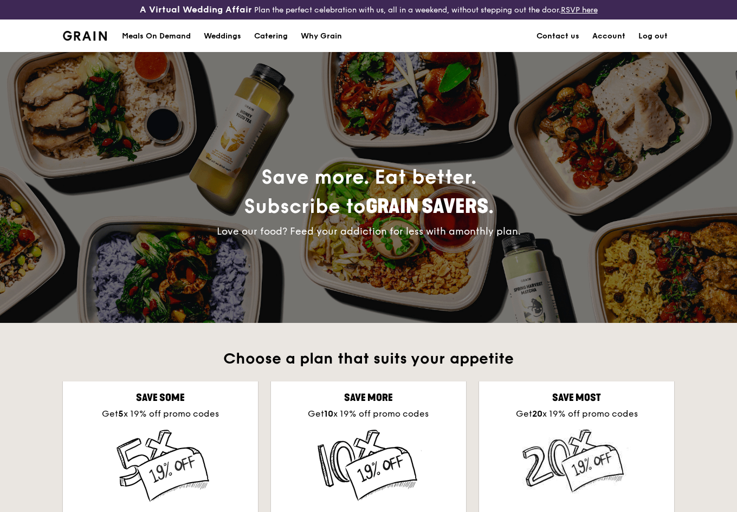
scroll to position [0, 0]
